Goal: Information Seeking & Learning: Learn about a topic

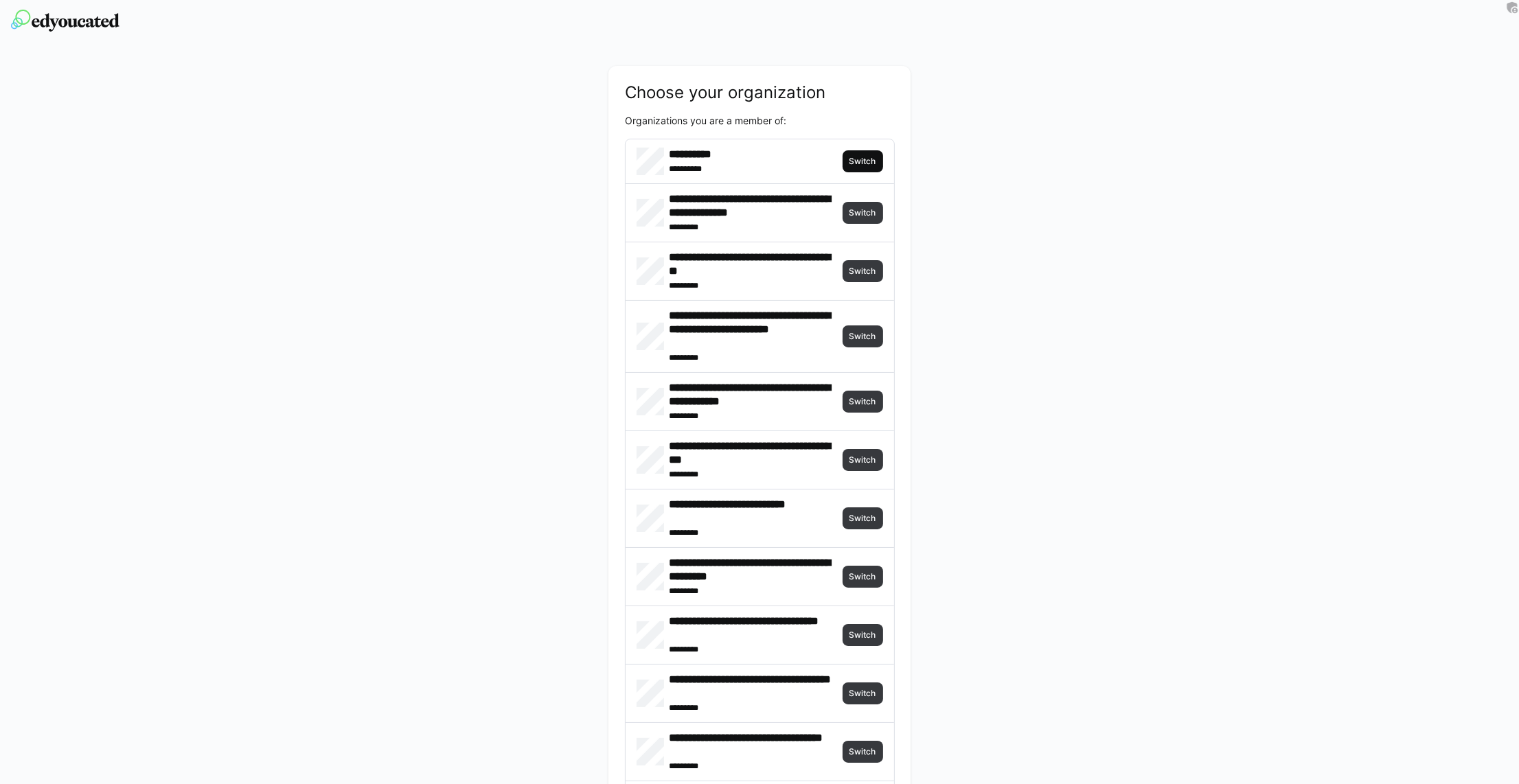
click at [873, 160] on span "Switch" at bounding box center [862, 161] width 29 height 11
click at [93, 26] on img at bounding box center [65, 21] width 108 height 22
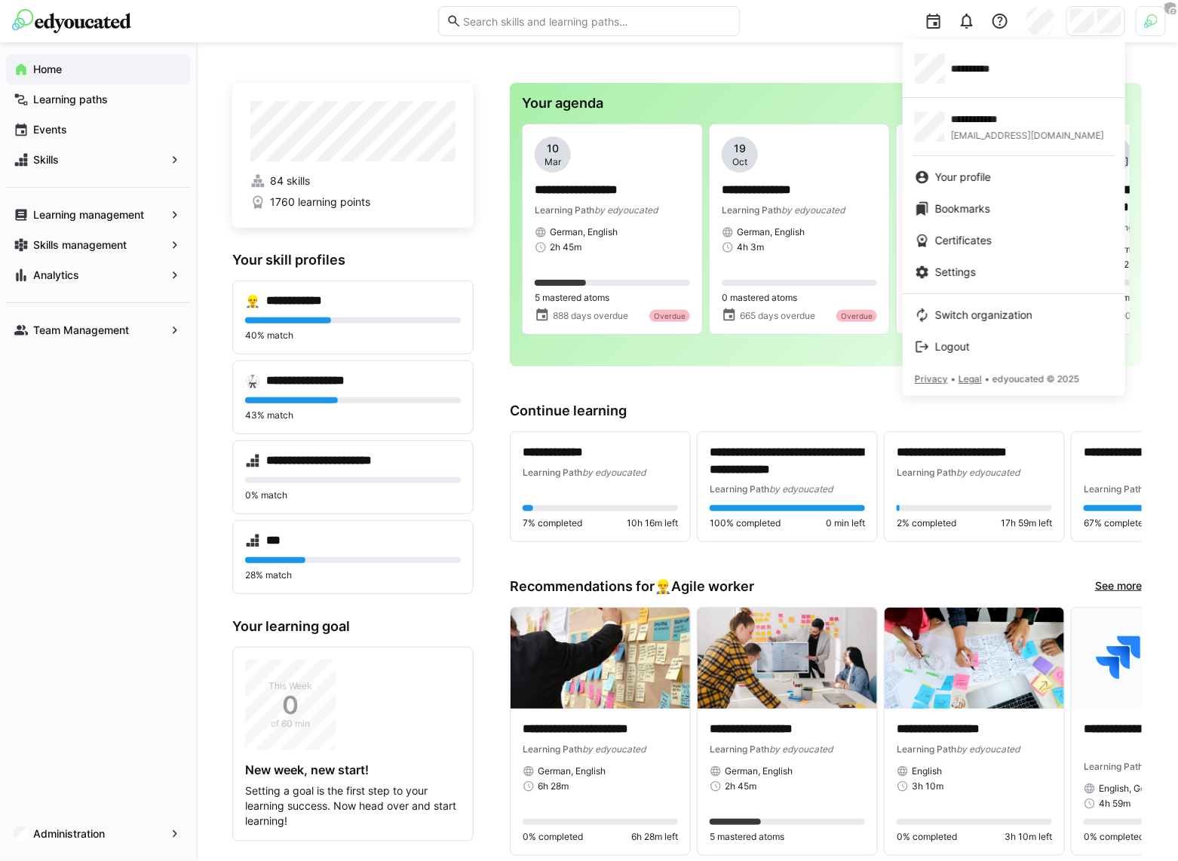
click at [1154, 31] on div at bounding box center [589, 430] width 1178 height 861
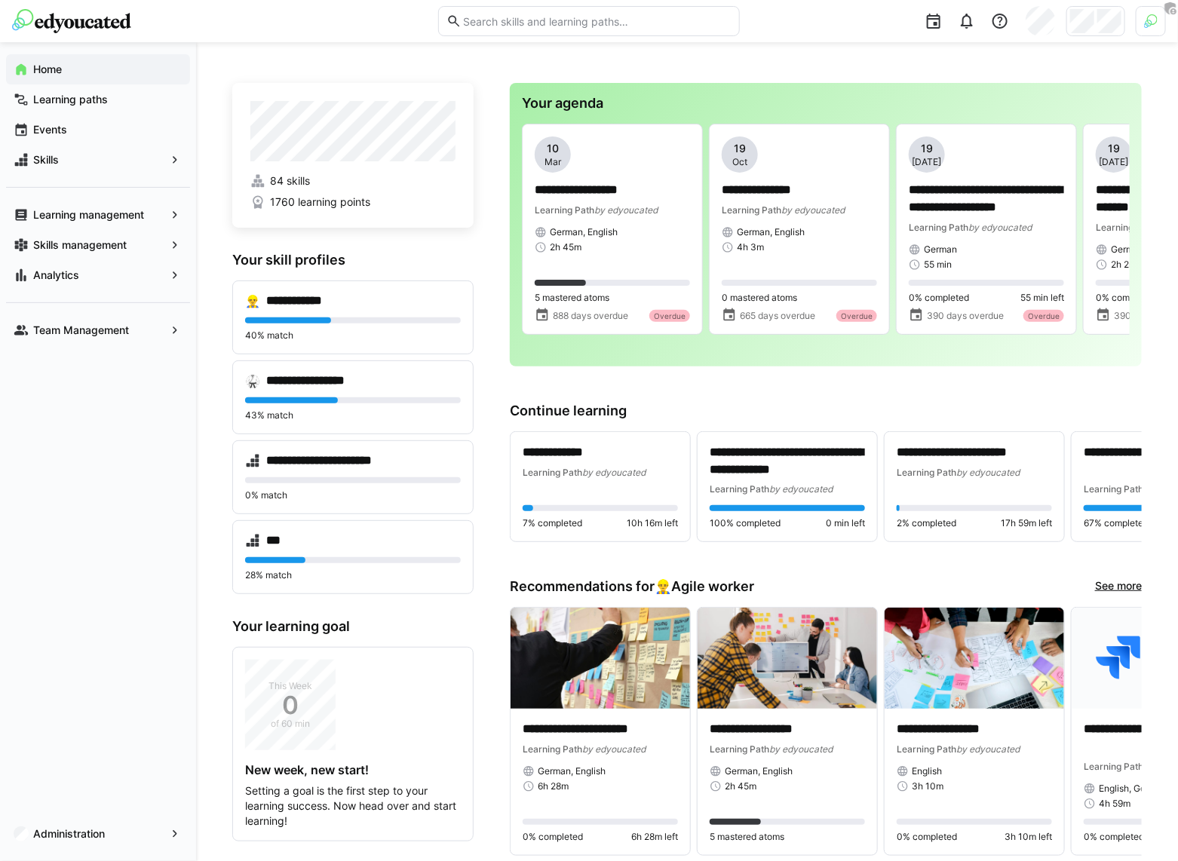
click at [1154, 31] on body "**********" at bounding box center [589, 430] width 1178 height 861
click at [1149, 29] on div at bounding box center [1151, 21] width 30 height 30
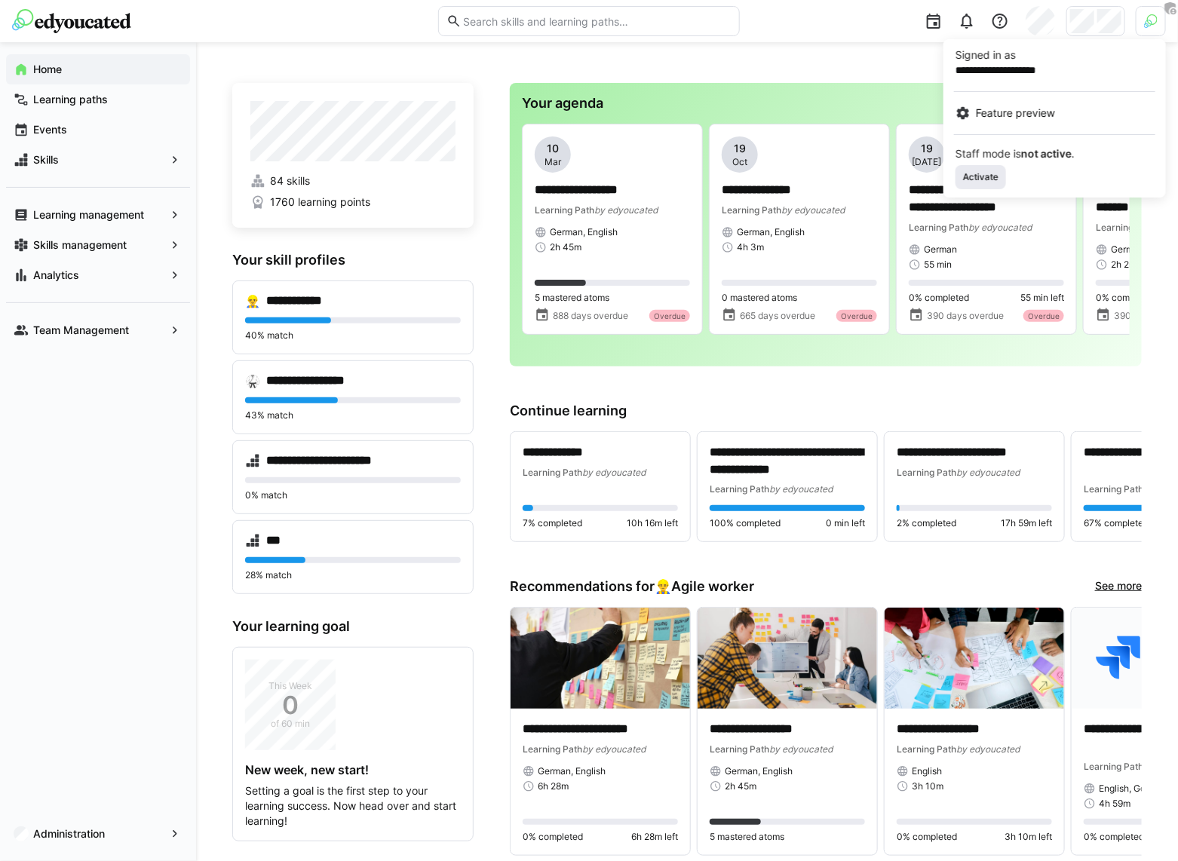
click at [971, 182] on span "Activate" at bounding box center [981, 177] width 38 height 12
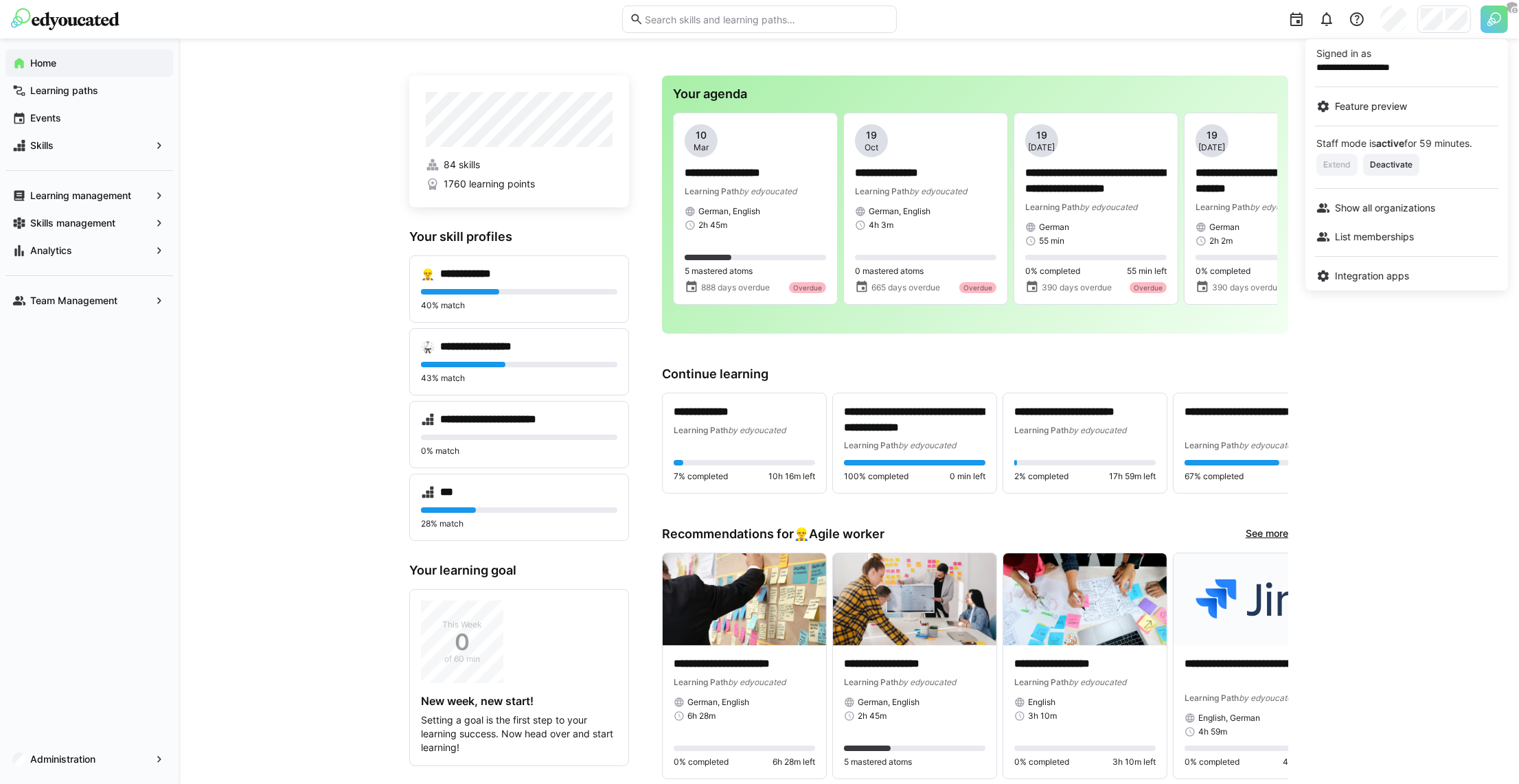
click at [1236, 43] on div at bounding box center [760, 392] width 1519 height 784
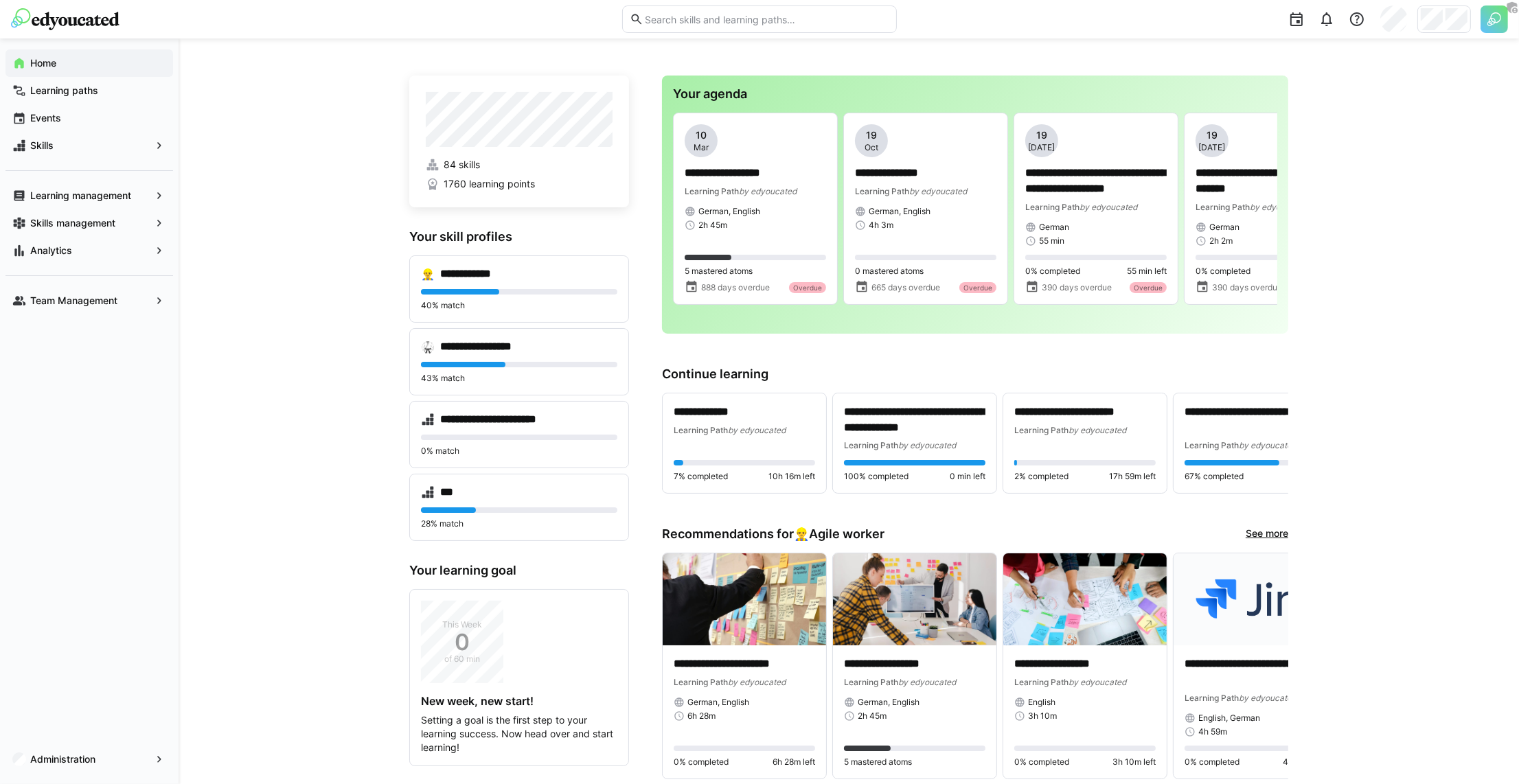
click at [1445, 37] on div at bounding box center [1207, 19] width 602 height 38
click at [1445, 34] on div at bounding box center [1207, 19] width 602 height 38
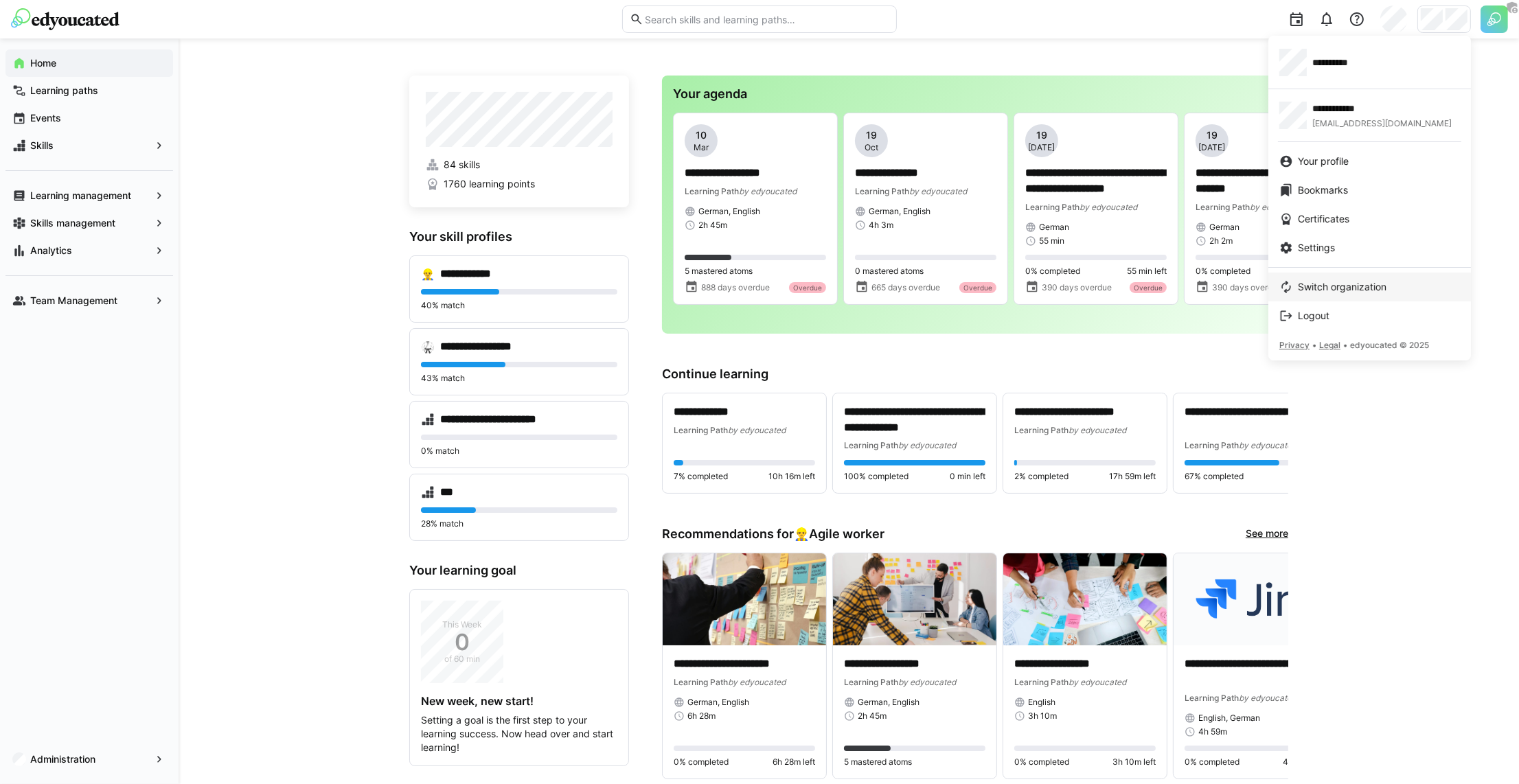
click at [1314, 278] on link "Switch organization" at bounding box center [1370, 287] width 202 height 29
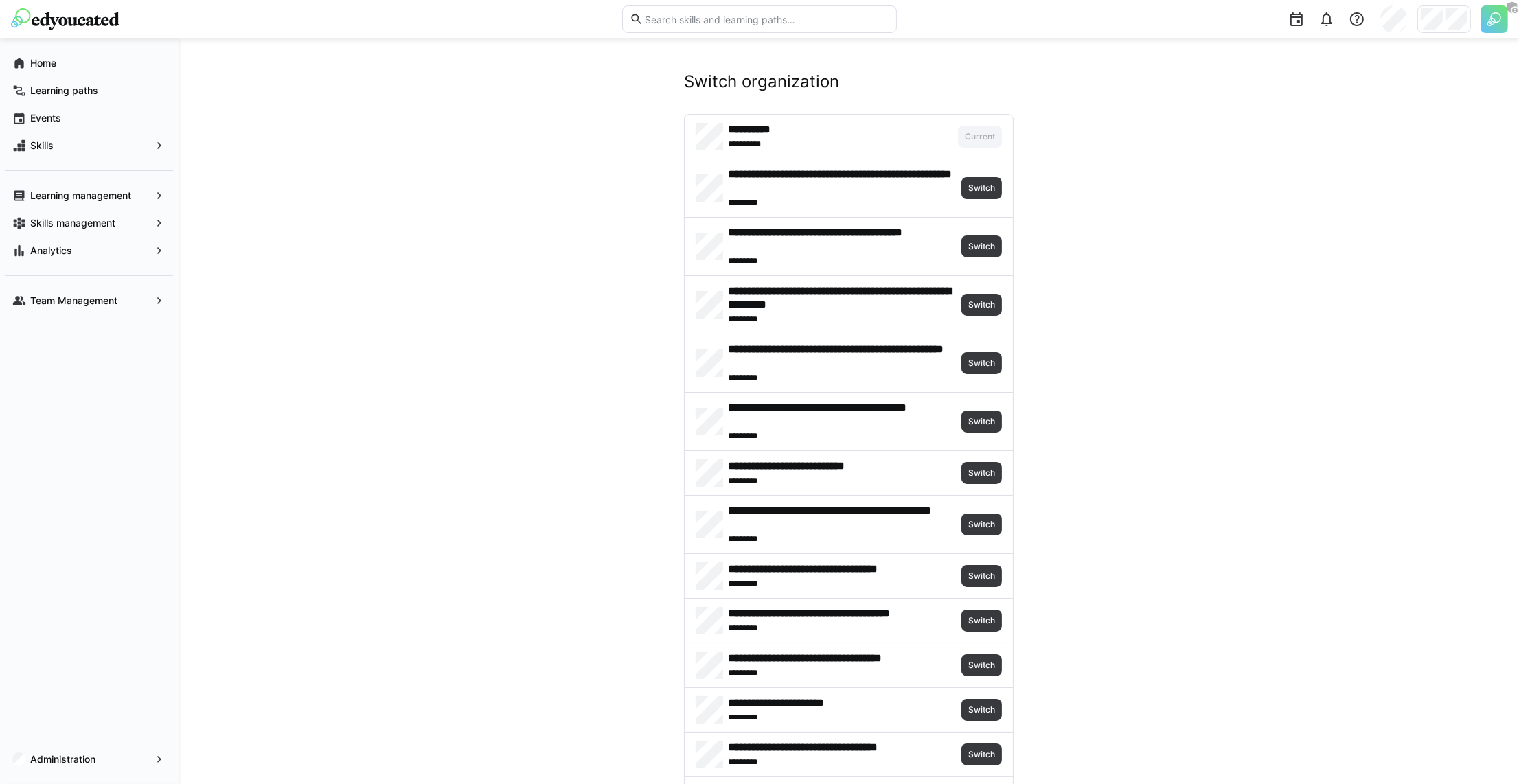
scroll to position [2685, 0]
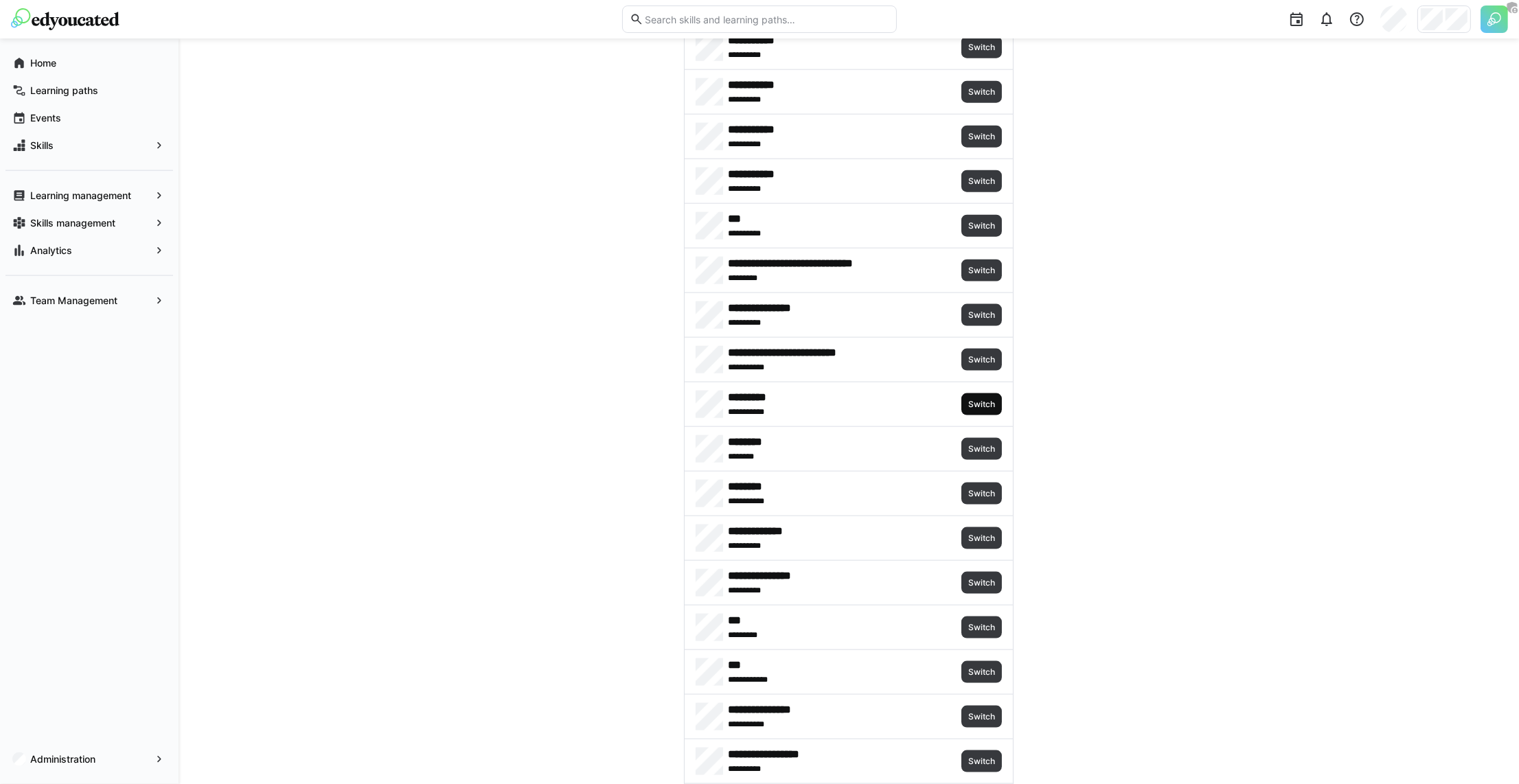
click at [987, 393] on span "Switch" at bounding box center [982, 404] width 40 height 22
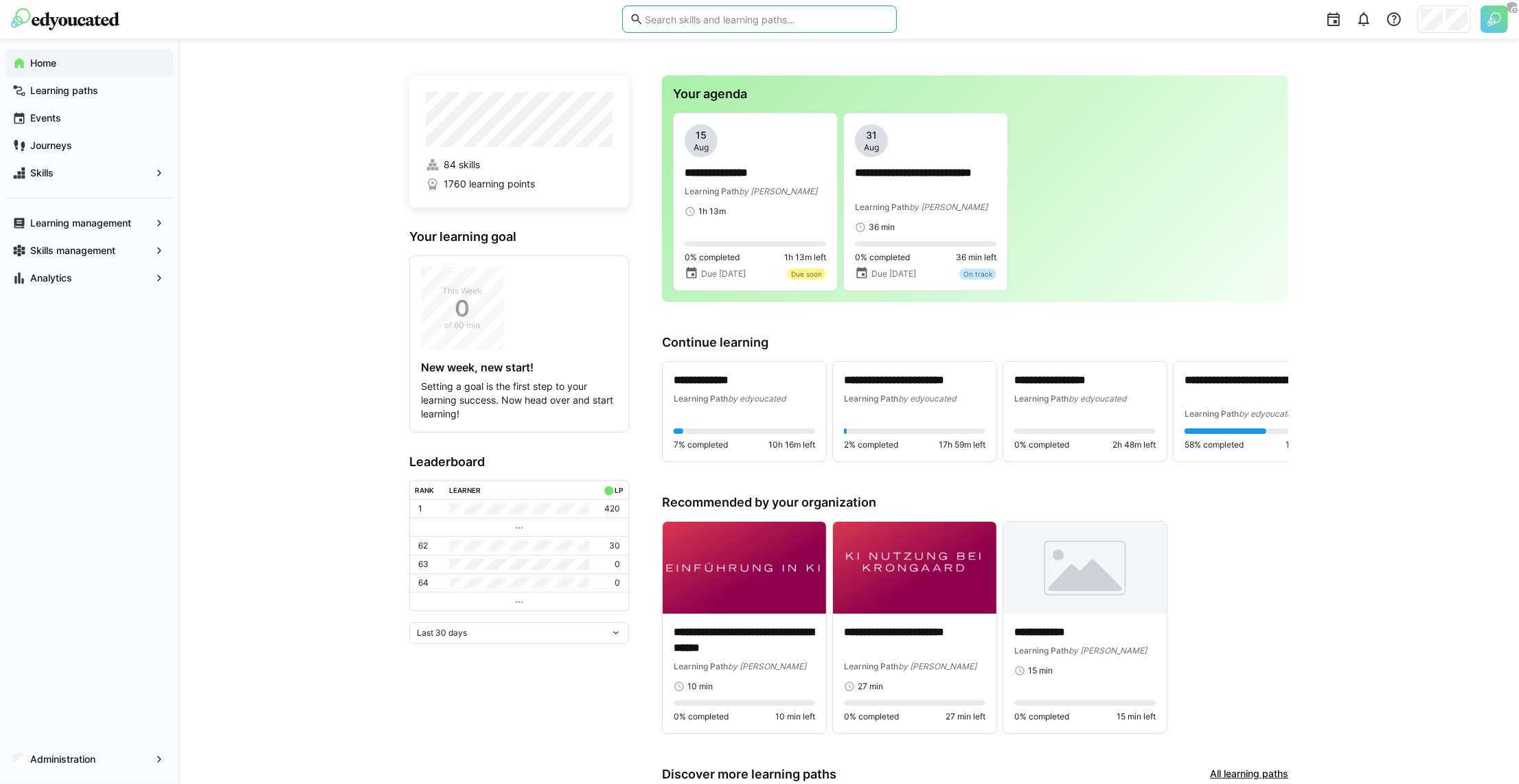
click at [668, 20] on input "text" at bounding box center [767, 19] width 246 height 13
type input "feedback geben"
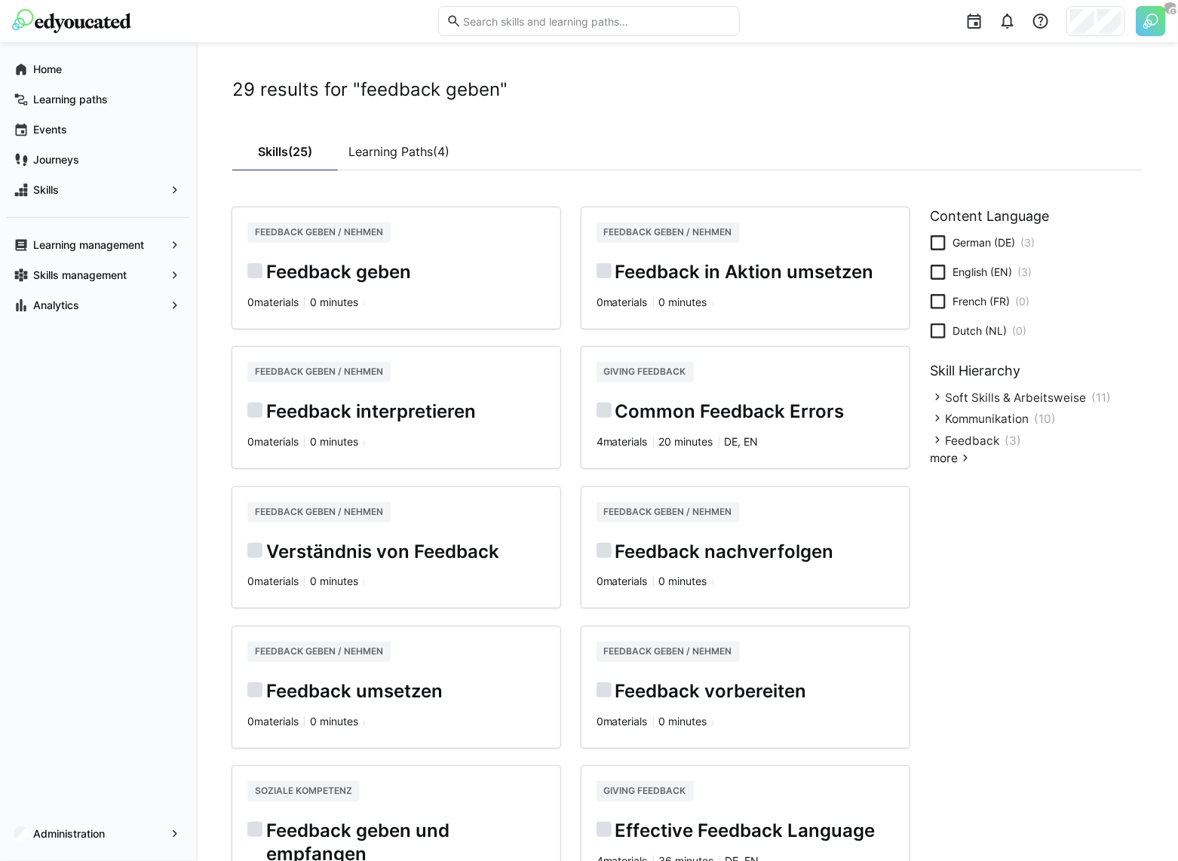
click at [605, 23] on input "text" at bounding box center [597, 21] width 270 height 14
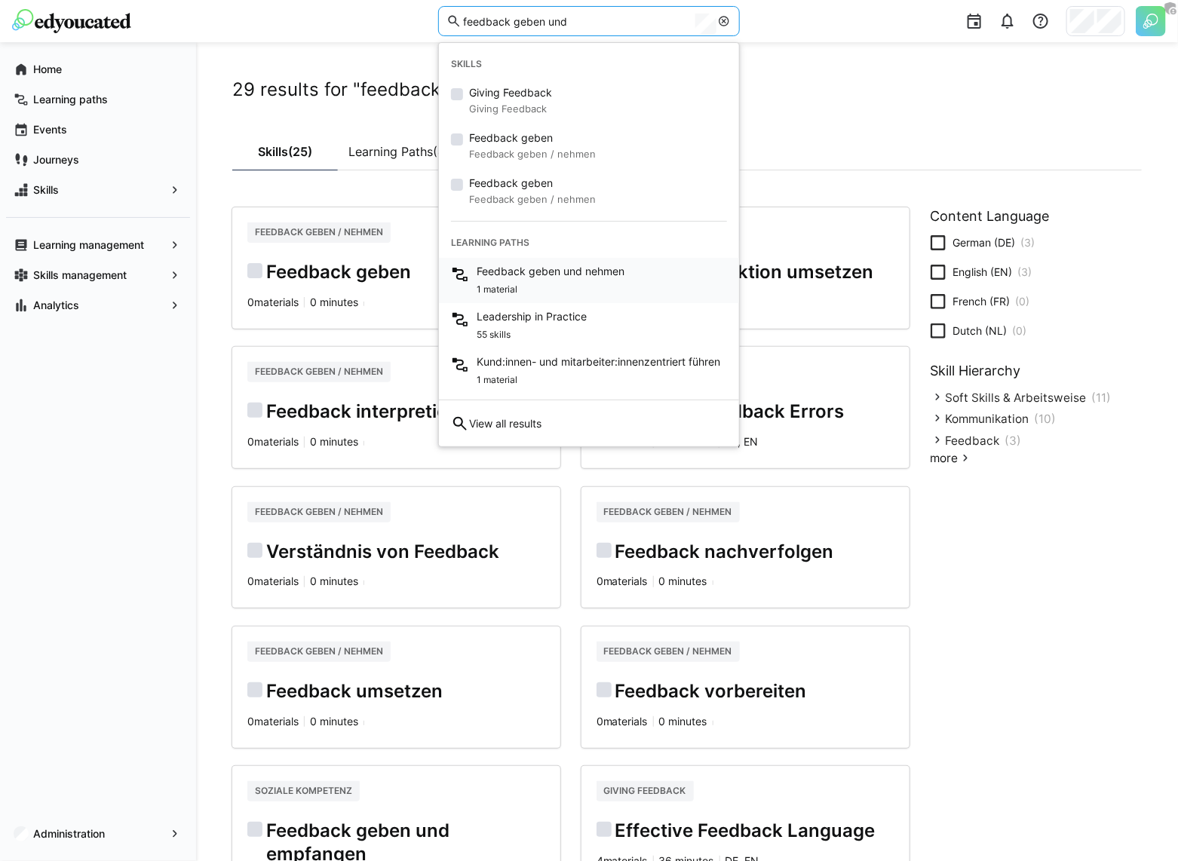
type input "feedback geben und"
click at [649, 264] on div "Feedback geben und nehmen 1 material" at bounding box center [589, 280] width 300 height 45
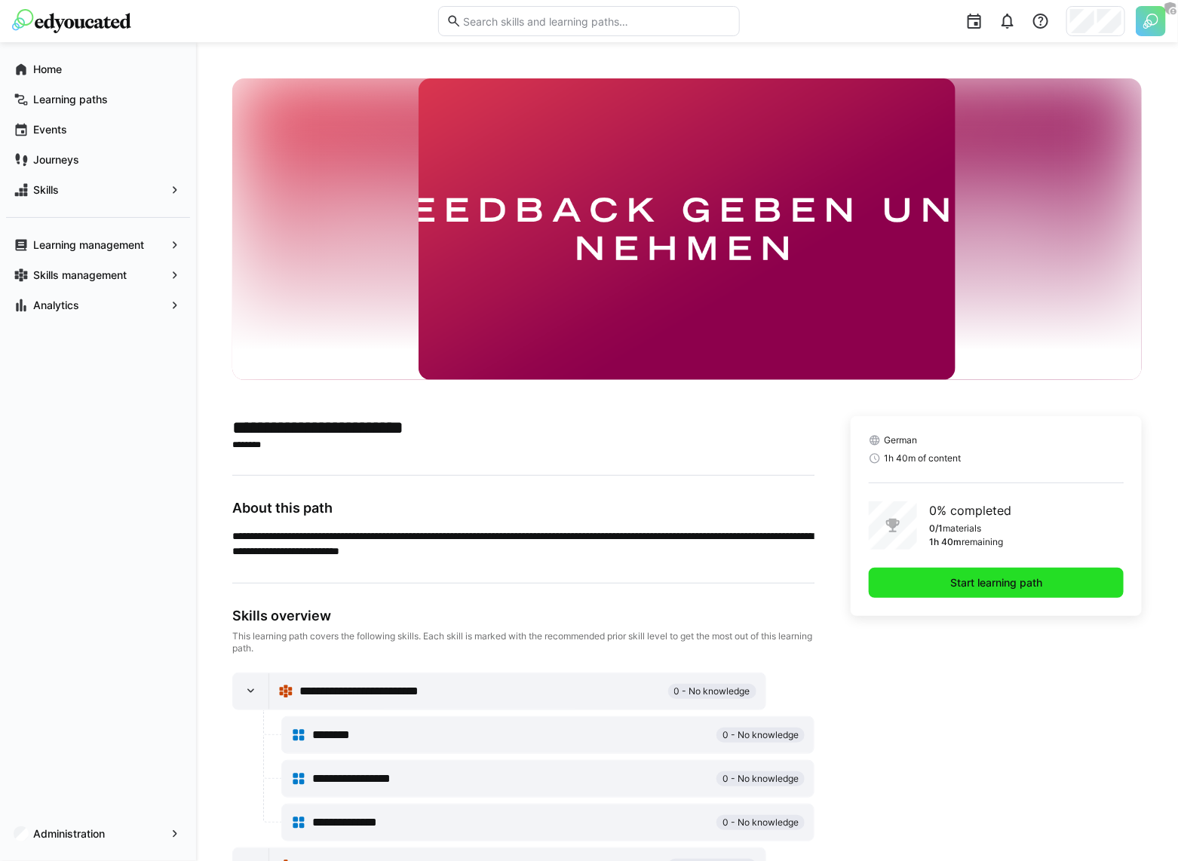
drag, startPoint x: 1086, startPoint y: 587, endPoint x: 1096, endPoint y: 523, distance: 64.1
click at [1086, 587] on span "Start learning path" at bounding box center [996, 583] width 255 height 30
